Goal: Information Seeking & Learning: Learn about a topic

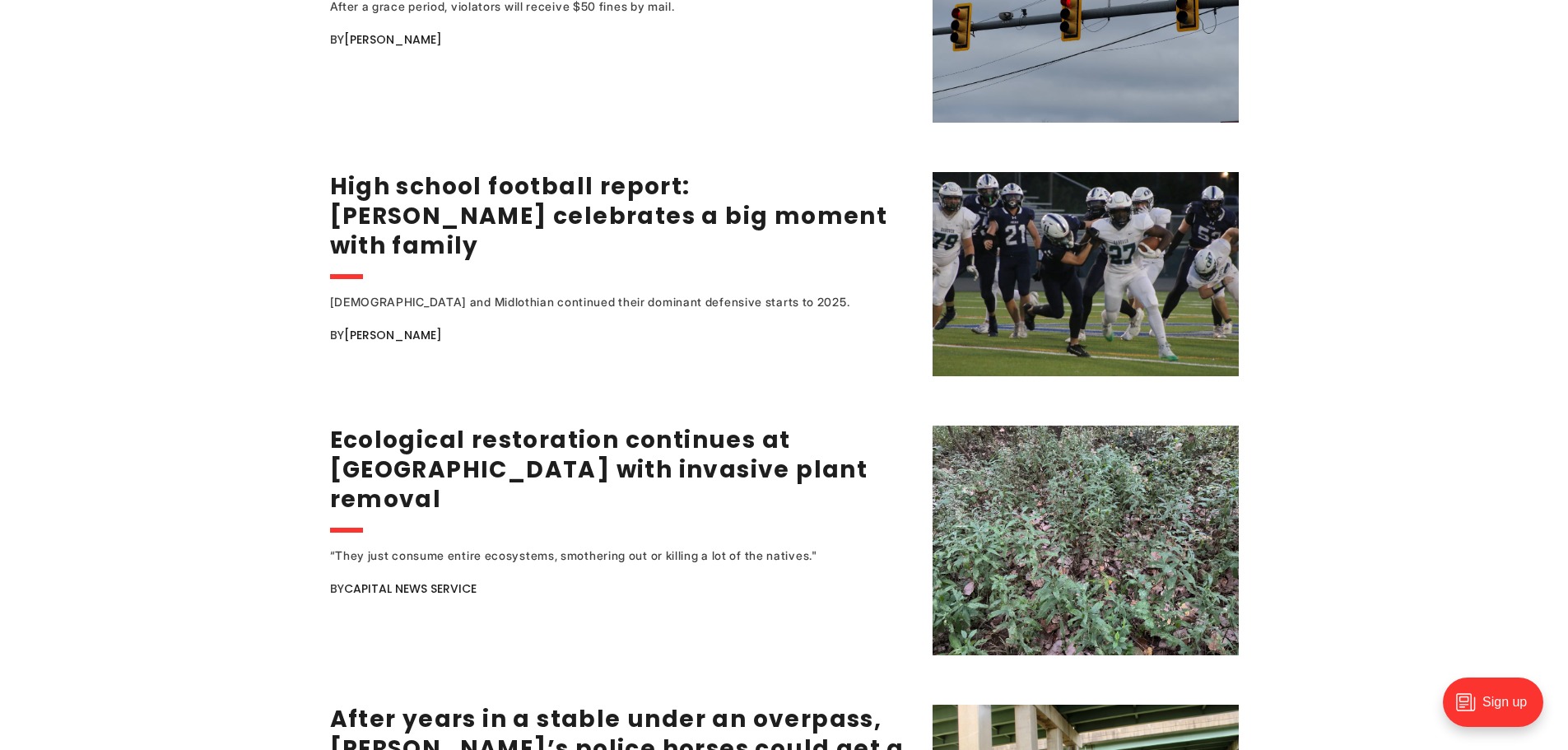
scroll to position [2964, 0]
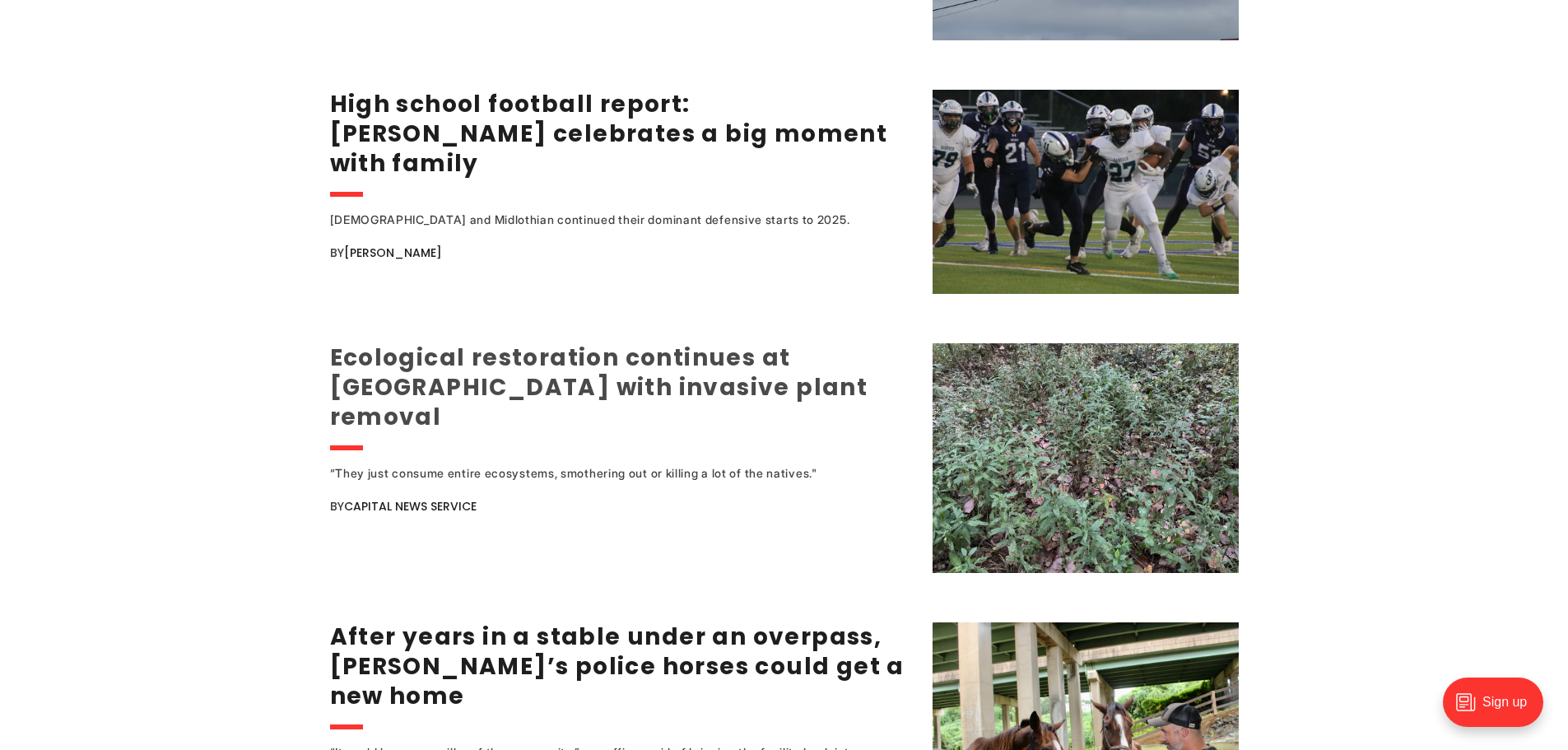
click at [475, 341] on link "Ecological restoration continues at [GEOGRAPHIC_DATA] with invasive plant remov…" at bounding box center [599, 386] width 539 height 91
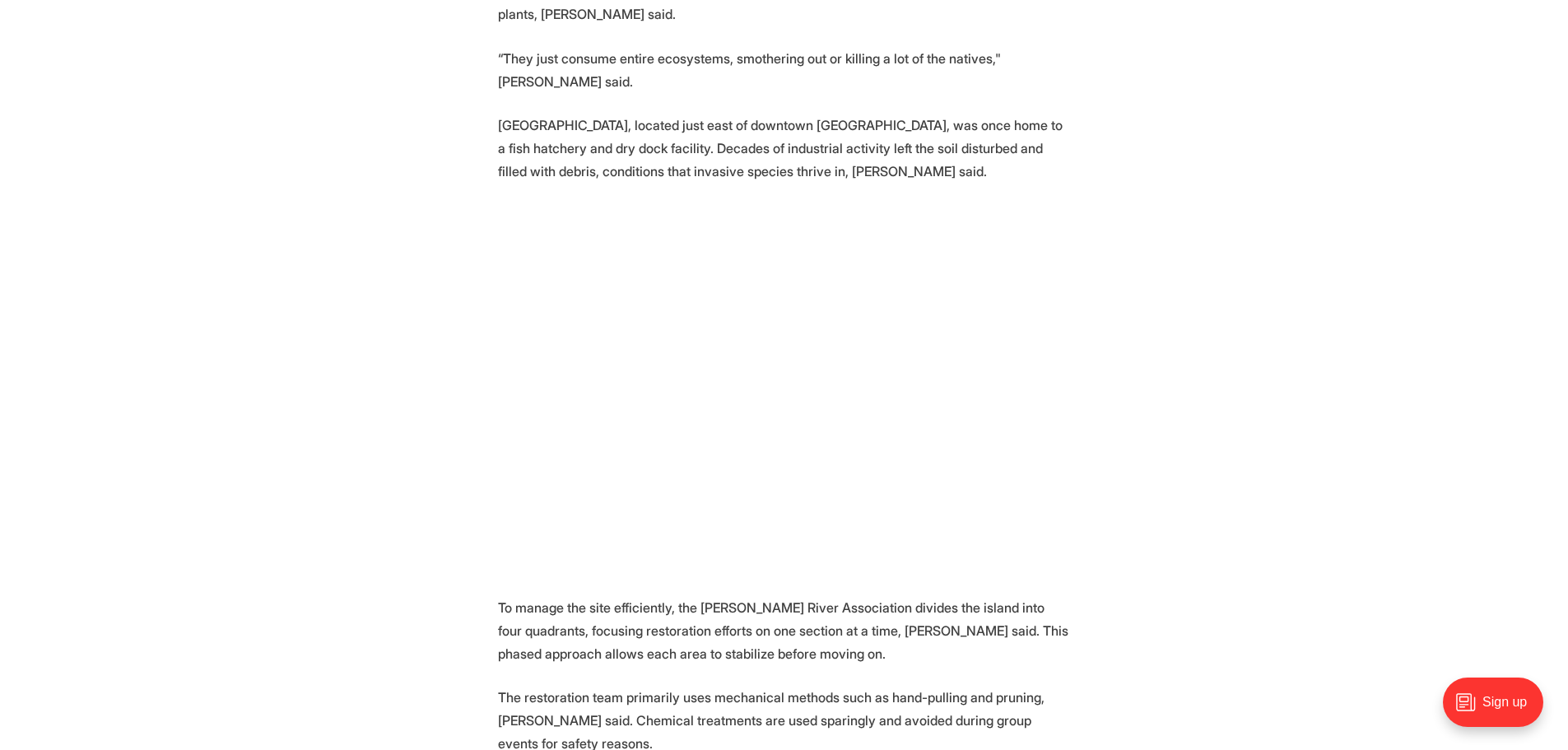
scroll to position [1565, 0]
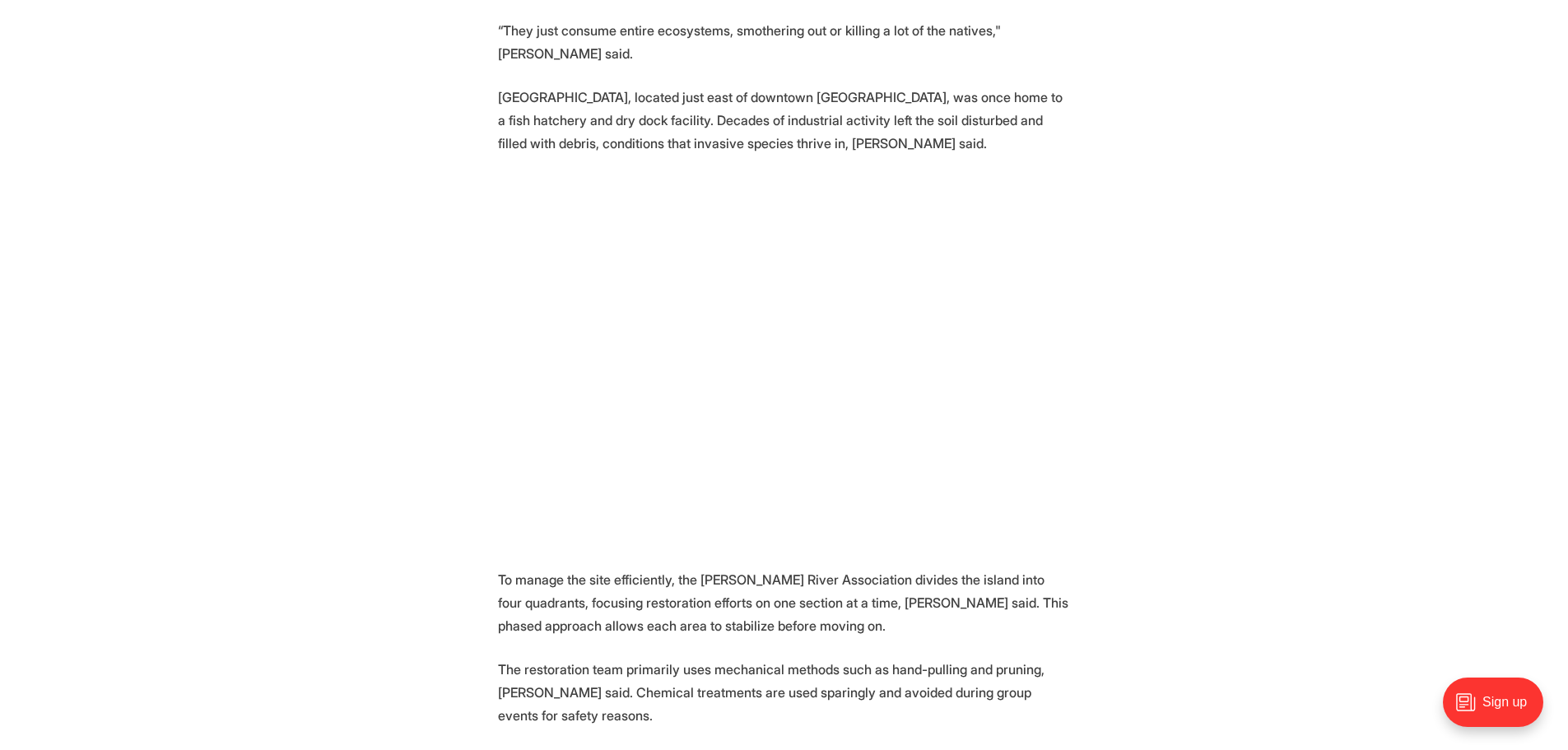
drag, startPoint x: 1019, startPoint y: 647, endPoint x: 1017, endPoint y: 630, distance: 17.1
click at [1017, 630] on section "📰 [PERSON_NAME] wrote this story for the Newsroom at [GEOGRAPHIC_DATA]. Volunte…" at bounding box center [784, 523] width 1568 height 2860
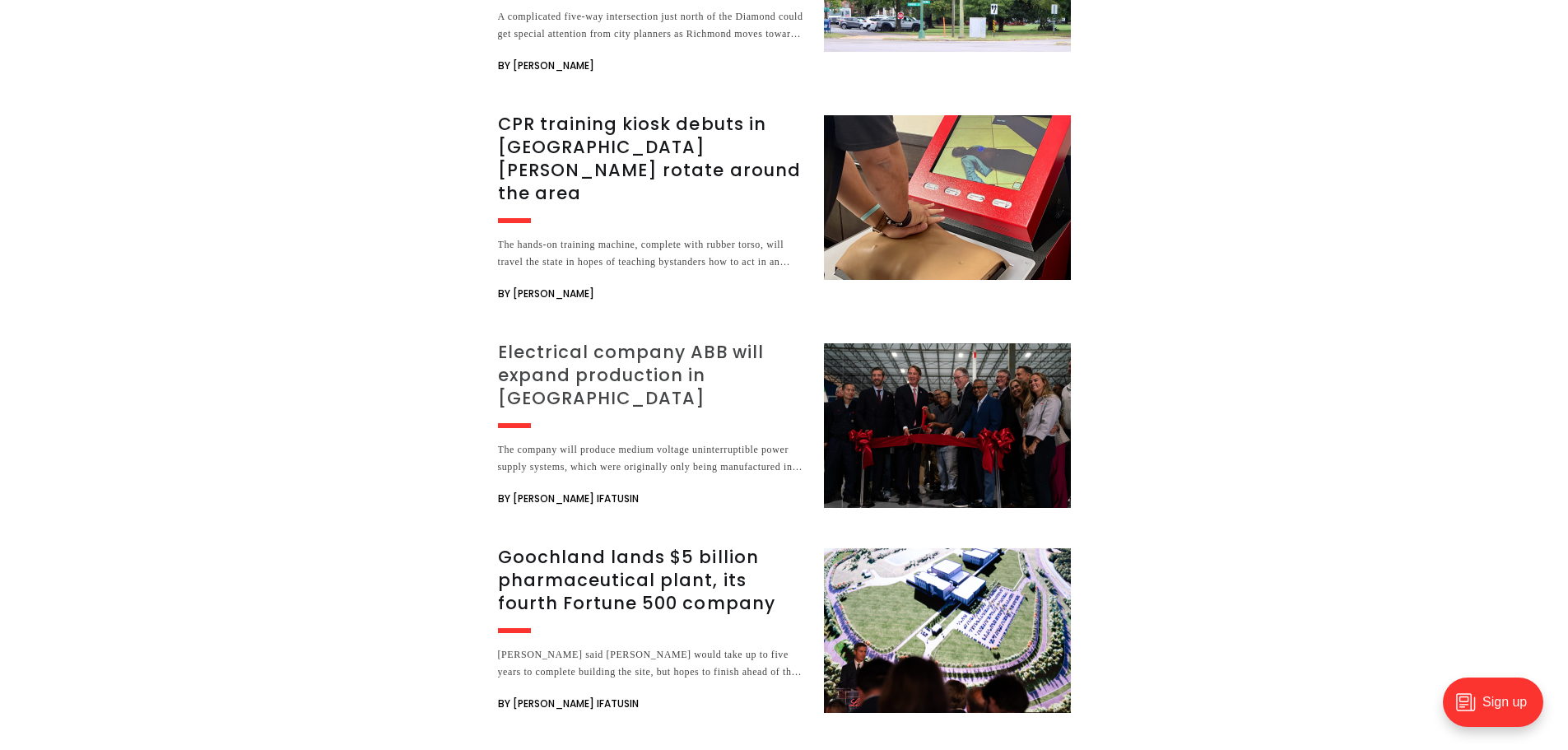
scroll to position [3705, 0]
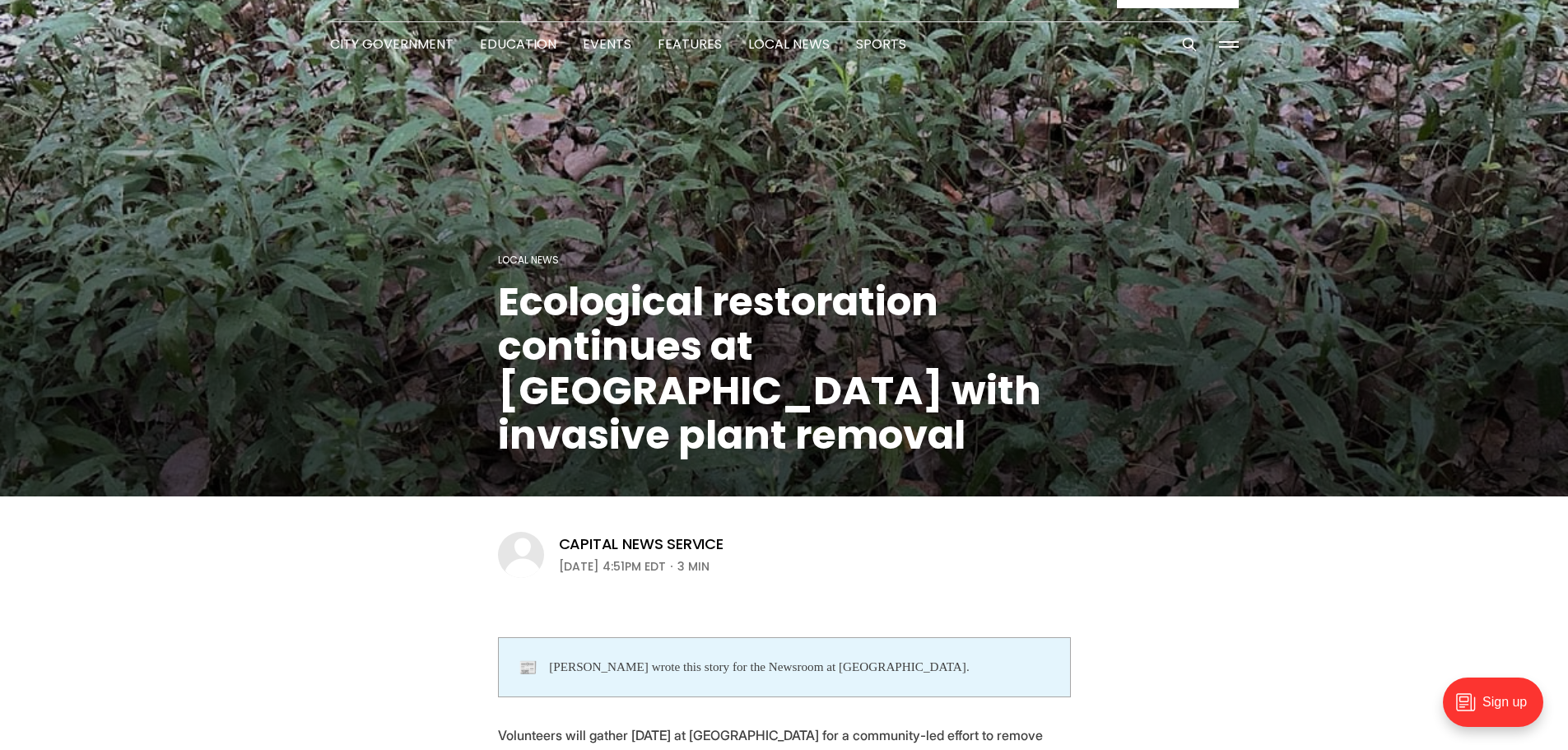
scroll to position [0, 0]
